Goal: Task Accomplishment & Management: Use online tool/utility

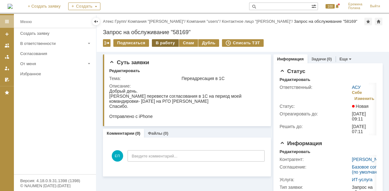
click at [162, 40] on div "В работу" at bounding box center [165, 43] width 27 height 8
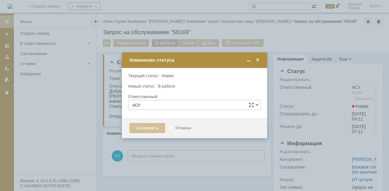
type input "[PERSON_NAME]"
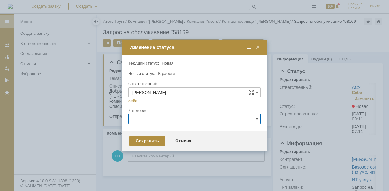
click at [161, 123] on input "text" at bounding box center [194, 119] width 133 height 10
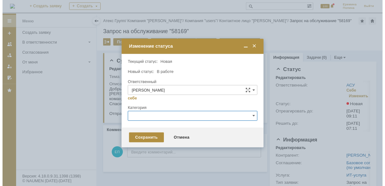
scroll to position [23, 0]
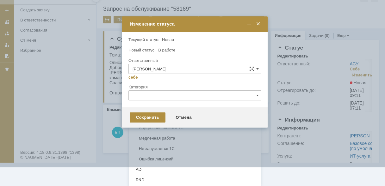
click at [158, 118] on span "1С" at bounding box center [194, 117] width 124 height 5
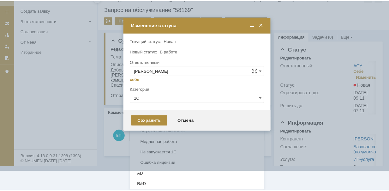
scroll to position [0, 0]
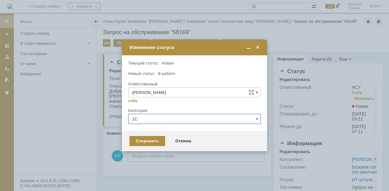
type input "1С"
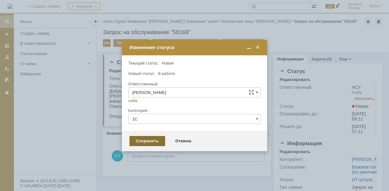
click at [142, 141] on div "Сохранить" at bounding box center [148, 141] width 36 height 10
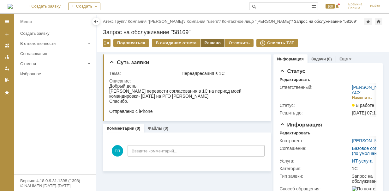
click at [209, 43] on div "Решено" at bounding box center [213, 43] width 24 height 8
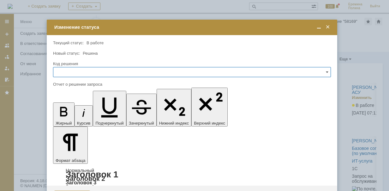
click at [147, 72] on input "text" at bounding box center [192, 72] width 278 height 10
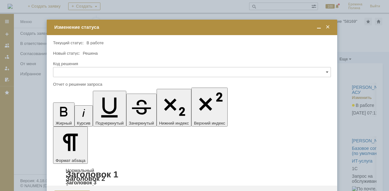
click at [82, 114] on span "Решено" at bounding box center [192, 114] width 270 height 5
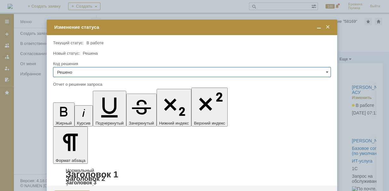
type input "Решено"
click at [329, 25] on span at bounding box center [328, 27] width 6 height 6
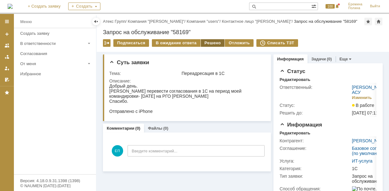
click at [210, 44] on div "Решено" at bounding box center [213, 43] width 24 height 8
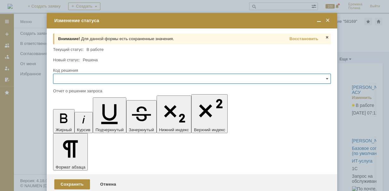
click at [159, 81] on input "text" at bounding box center [192, 79] width 278 height 10
click at [77, 122] on span "Решено" at bounding box center [192, 121] width 270 height 5
type input "Переадресация установлена"
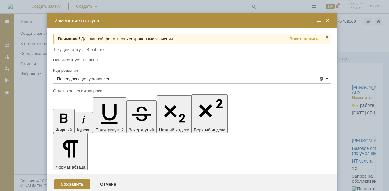
click at [327, 78] on span at bounding box center [327, 78] width 3 height 5
click at [322, 76] on span at bounding box center [321, 78] width 5 height 5
click at [103, 122] on span "Решено" at bounding box center [192, 121] width 270 height 5
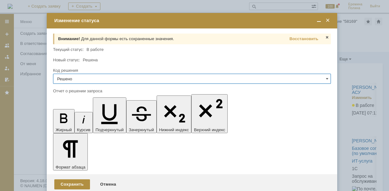
type input "Решено"
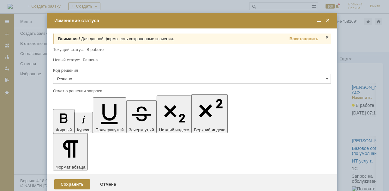
click at [70, 179] on div "Сохранить" at bounding box center [72, 184] width 36 height 10
